Goal: Task Accomplishment & Management: Use online tool/utility

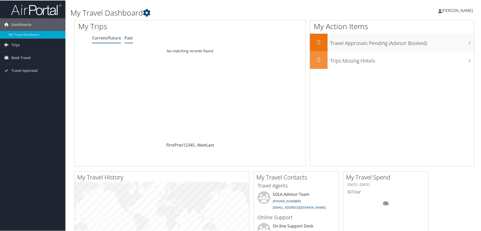
click at [125, 34] on li "Past" at bounding box center [129, 37] width 8 height 9
click at [103, 37] on link "Current/Future" at bounding box center [106, 38] width 29 height 6
click at [26, 59] on span "Book Travel" at bounding box center [20, 57] width 19 height 13
click at [35, 80] on link "Book/Manage Online Trips" at bounding box center [32, 83] width 65 height 8
